Goal: Information Seeking & Learning: Understand process/instructions

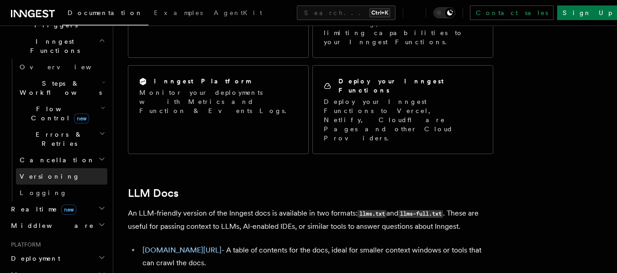
scroll to position [274, 0]
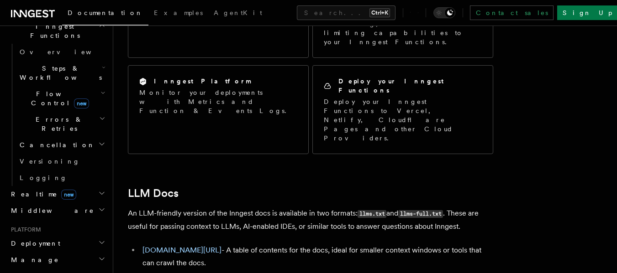
click at [61, 235] on h2 "Deployment" at bounding box center [57, 243] width 100 height 16
click at [63, 252] on link "Overview" at bounding box center [61, 260] width 91 height 16
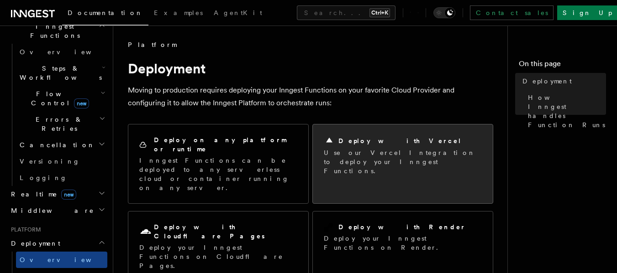
click at [345, 150] on p "Use our Vercel Integration to deploy your Inngest Functions." at bounding box center [403, 161] width 158 height 27
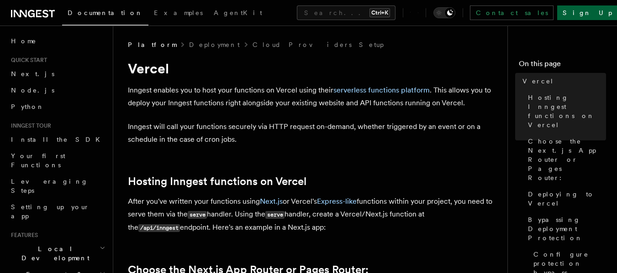
click at [588, 16] on link "Sign Up" at bounding box center [587, 12] width 60 height 15
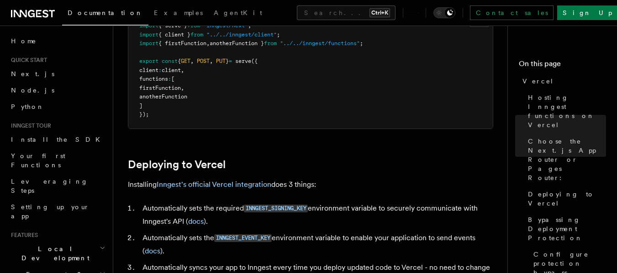
scroll to position [319, 0]
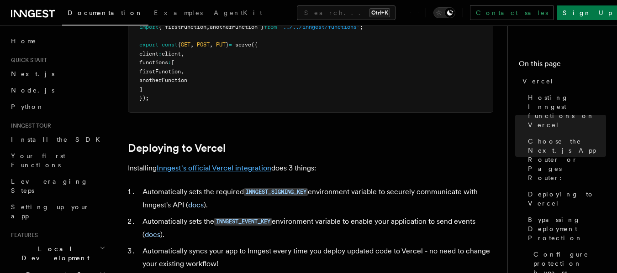
click at [226, 167] on link "Inngest's official Vercel integration" at bounding box center [214, 168] width 115 height 9
